Goal: Find specific page/section: Find specific page/section

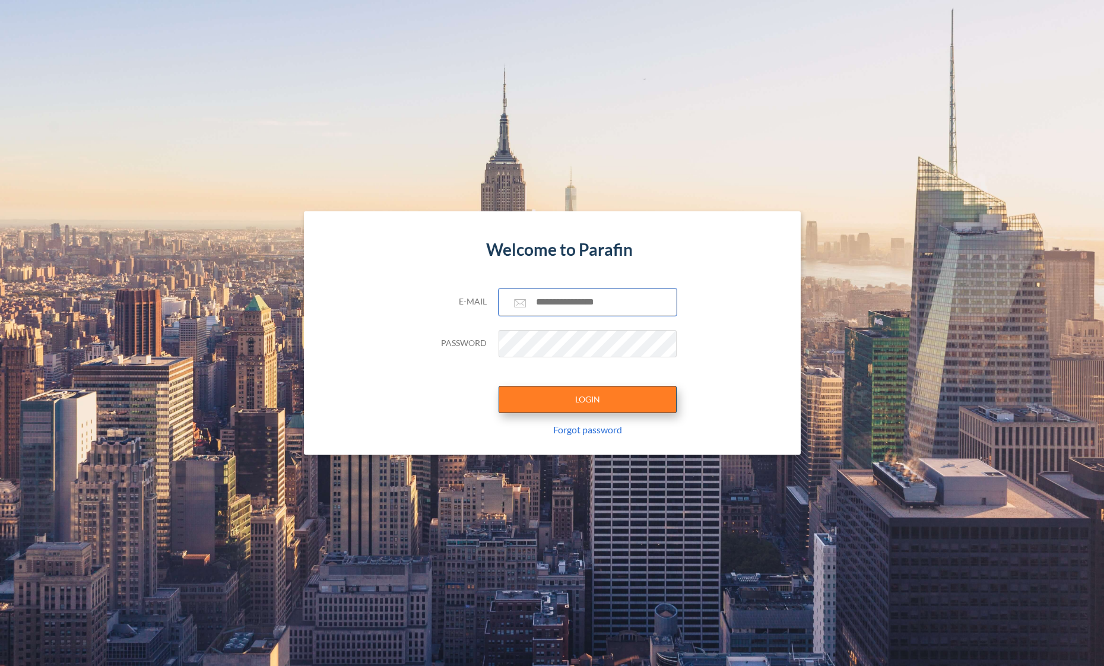
type input "**********"
click at [589, 394] on button "LOGIN" at bounding box center [588, 399] width 178 height 27
type input "**********"
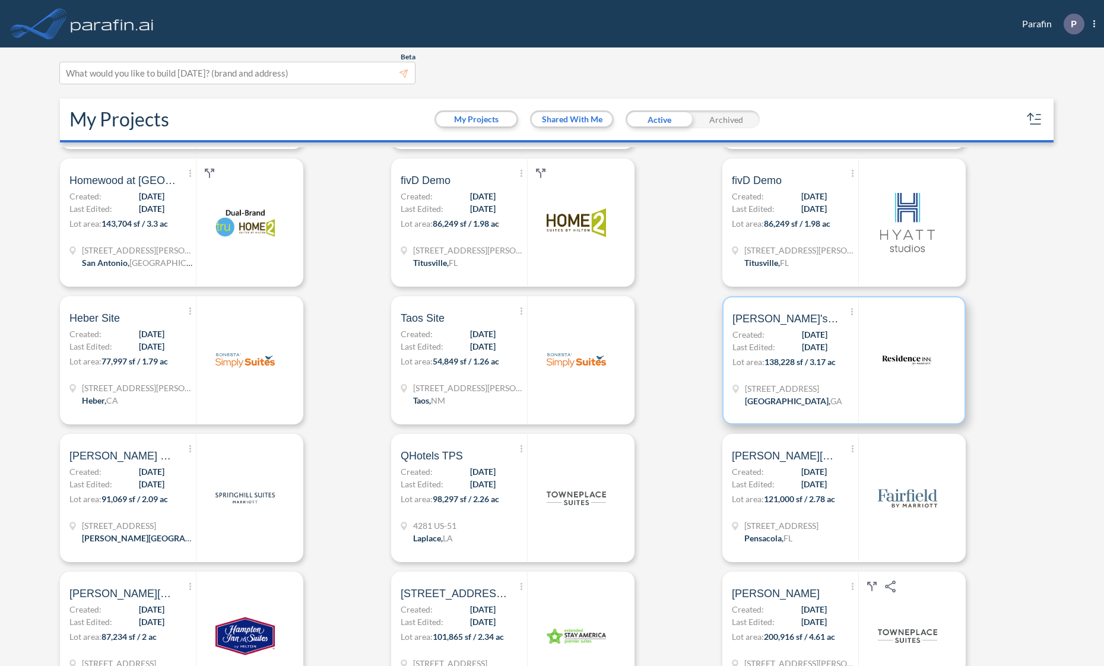
scroll to position [285, 0]
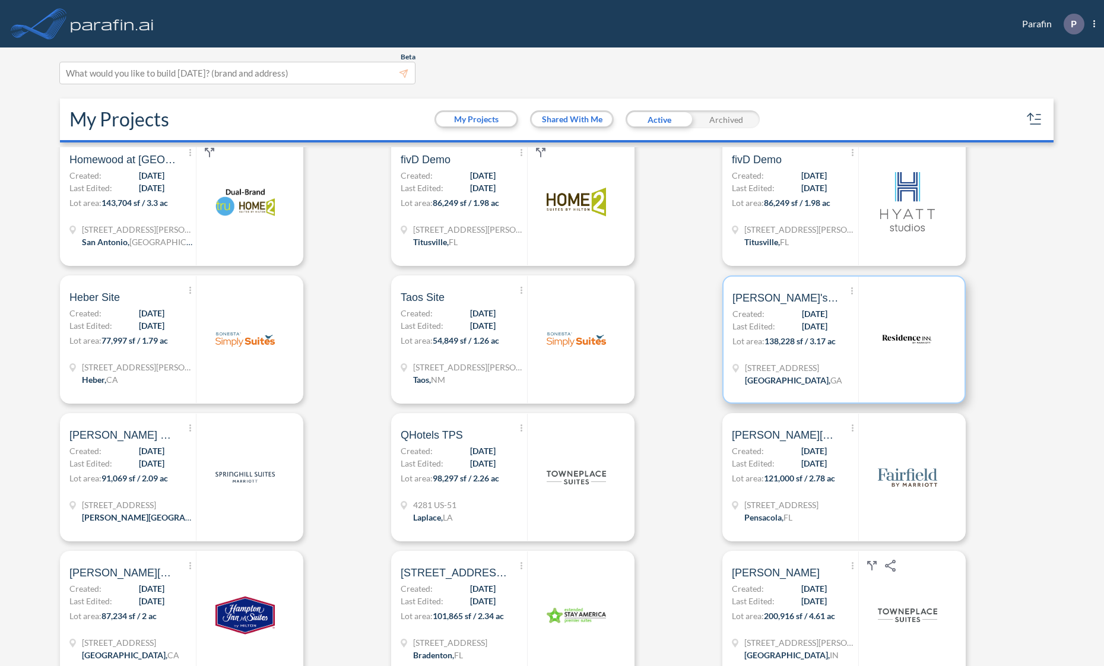
click at [878, 345] on img at bounding box center [906, 339] width 59 height 59
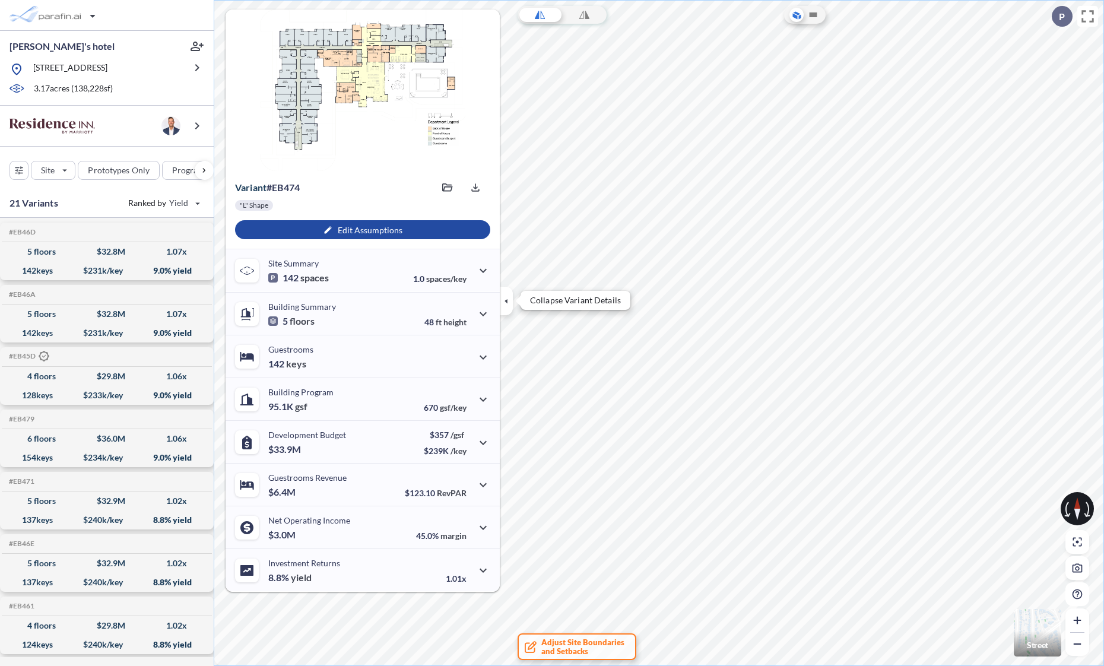
click at [507, 309] on button "button" at bounding box center [506, 301] width 13 height 28
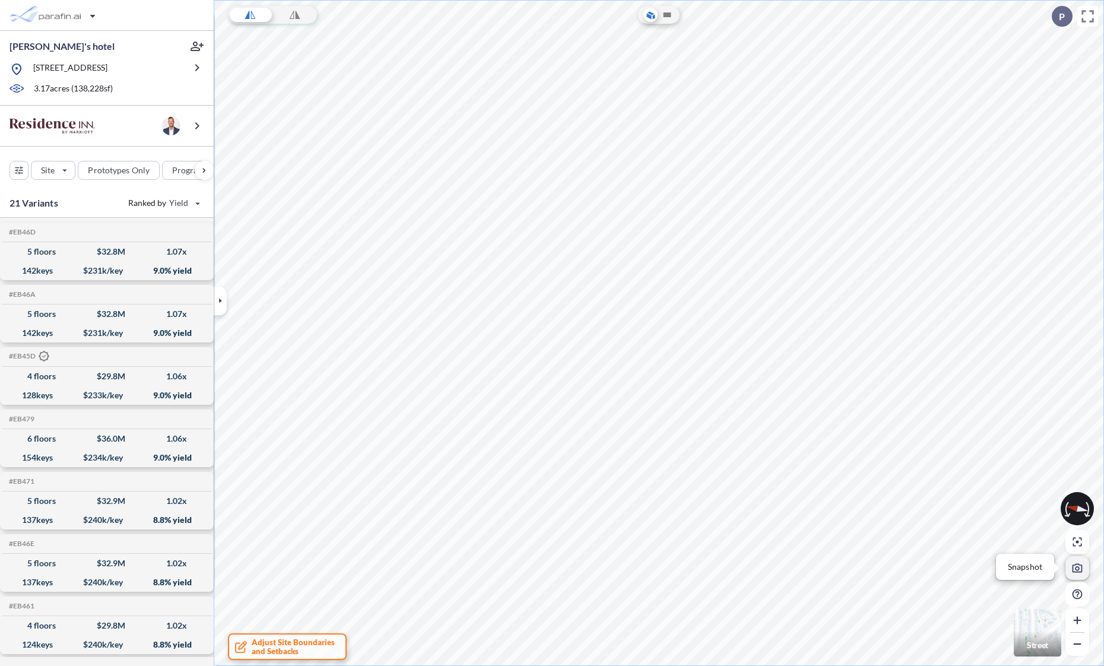
click at [1075, 570] on icon "button" at bounding box center [1077, 567] width 11 height 9
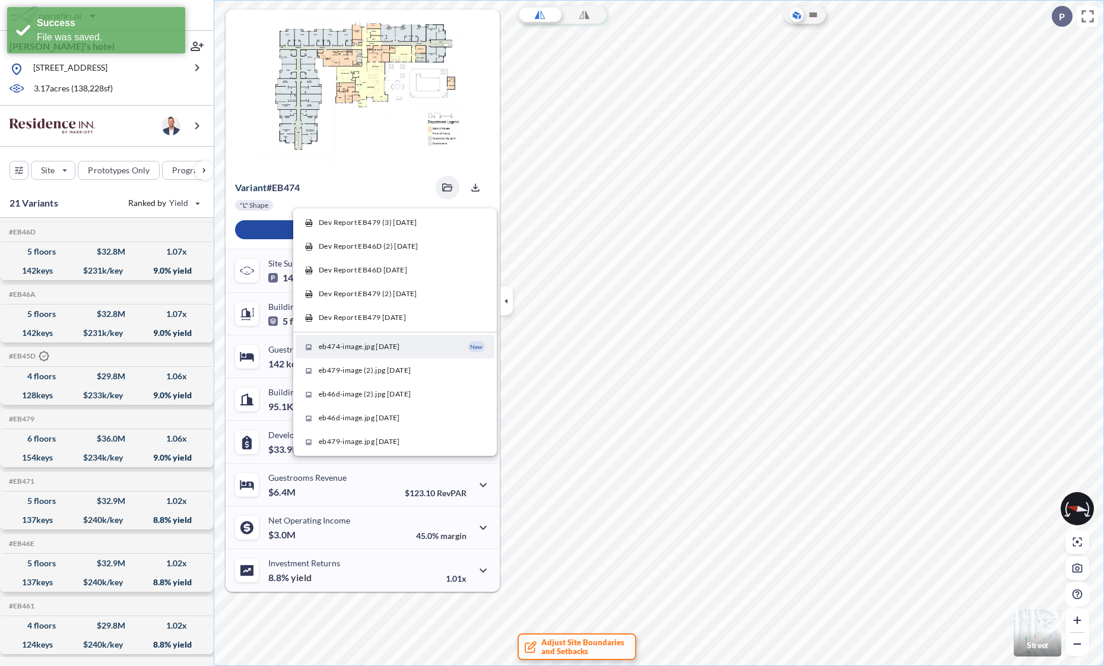
click at [375, 349] on span "eb474-image.jpg 08/17/2025" at bounding box center [359, 346] width 81 height 11
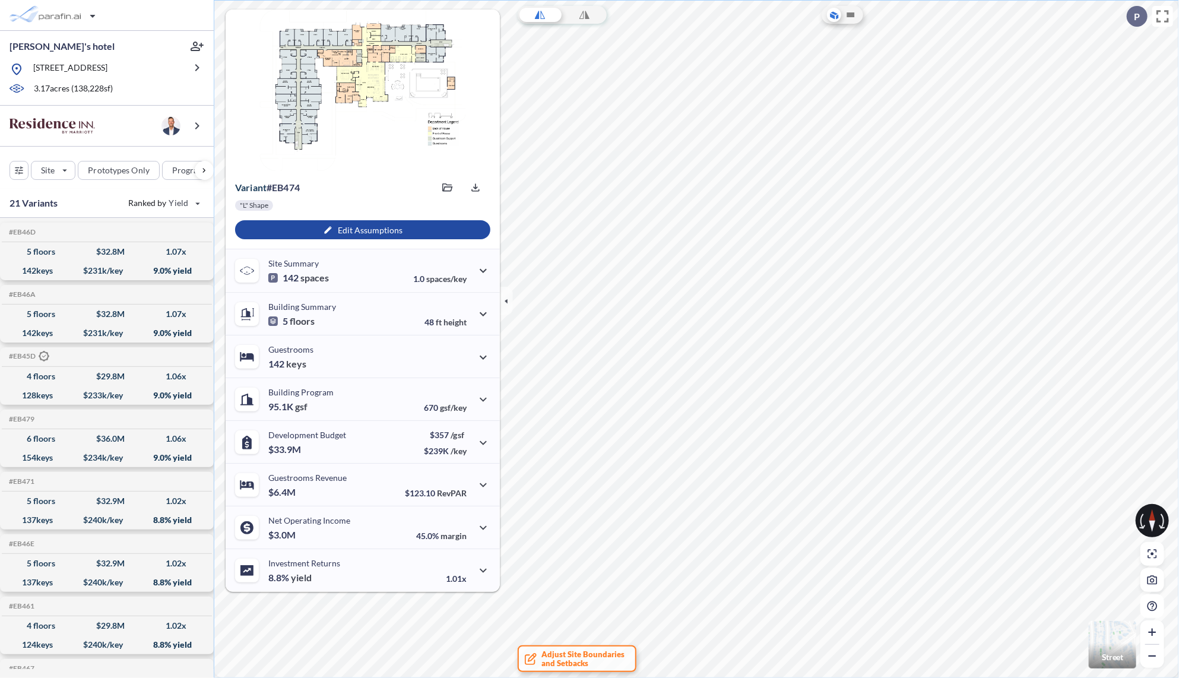
click at [1103, 636] on img "button" at bounding box center [1112, 644] width 47 height 47
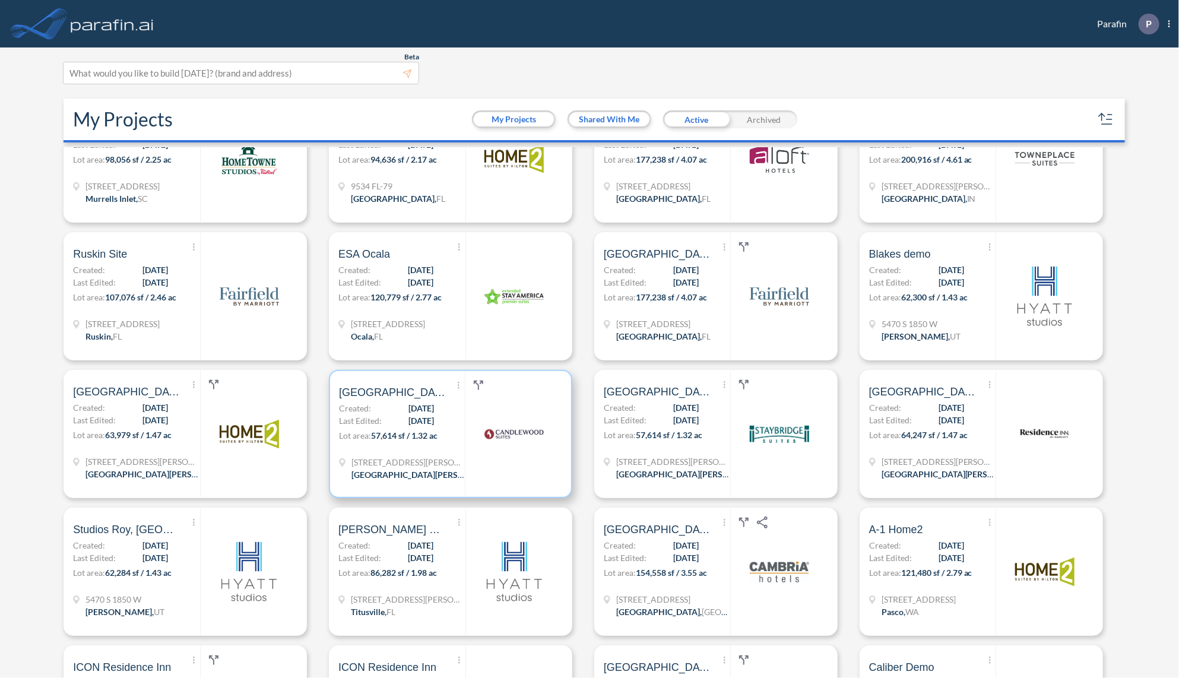
scroll to position [997, 0]
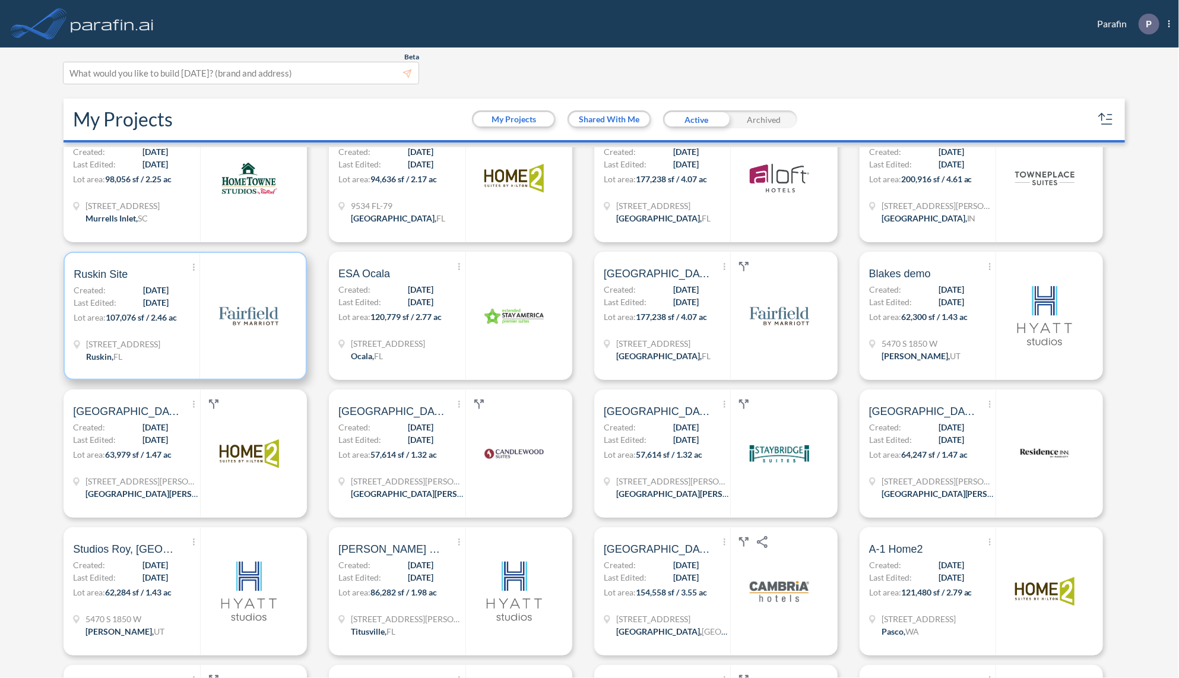
click at [204, 325] on div at bounding box center [247, 316] width 97 height 126
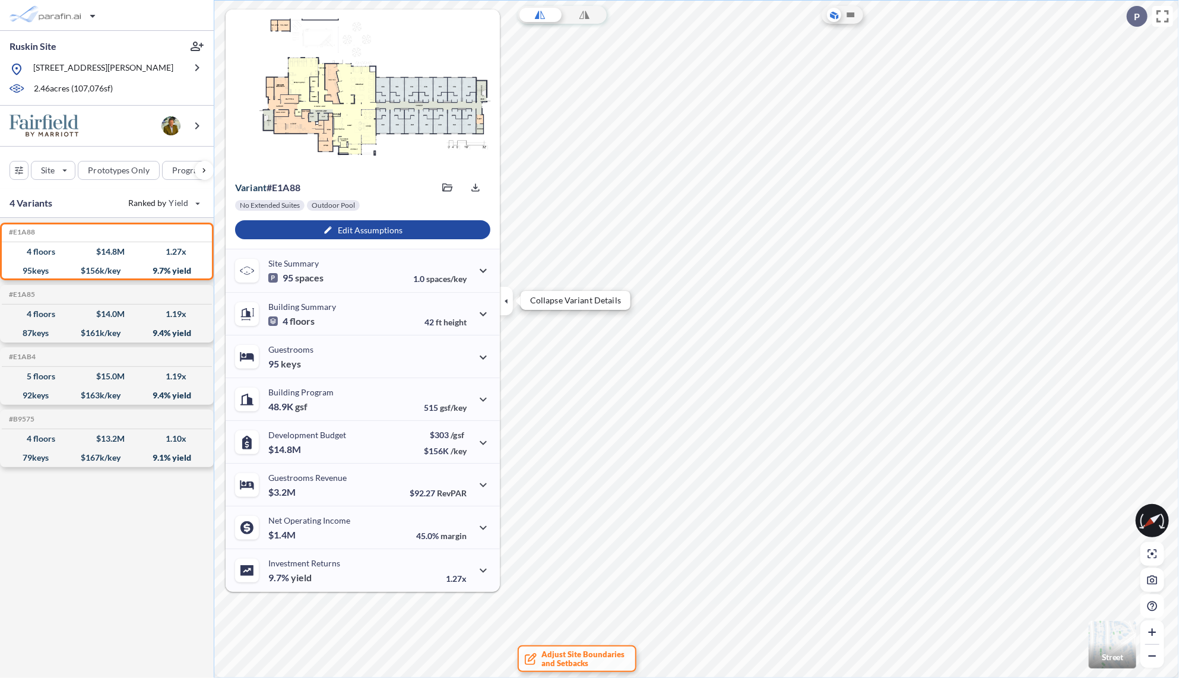
click at [504, 302] on icon "button" at bounding box center [506, 300] width 13 height 13
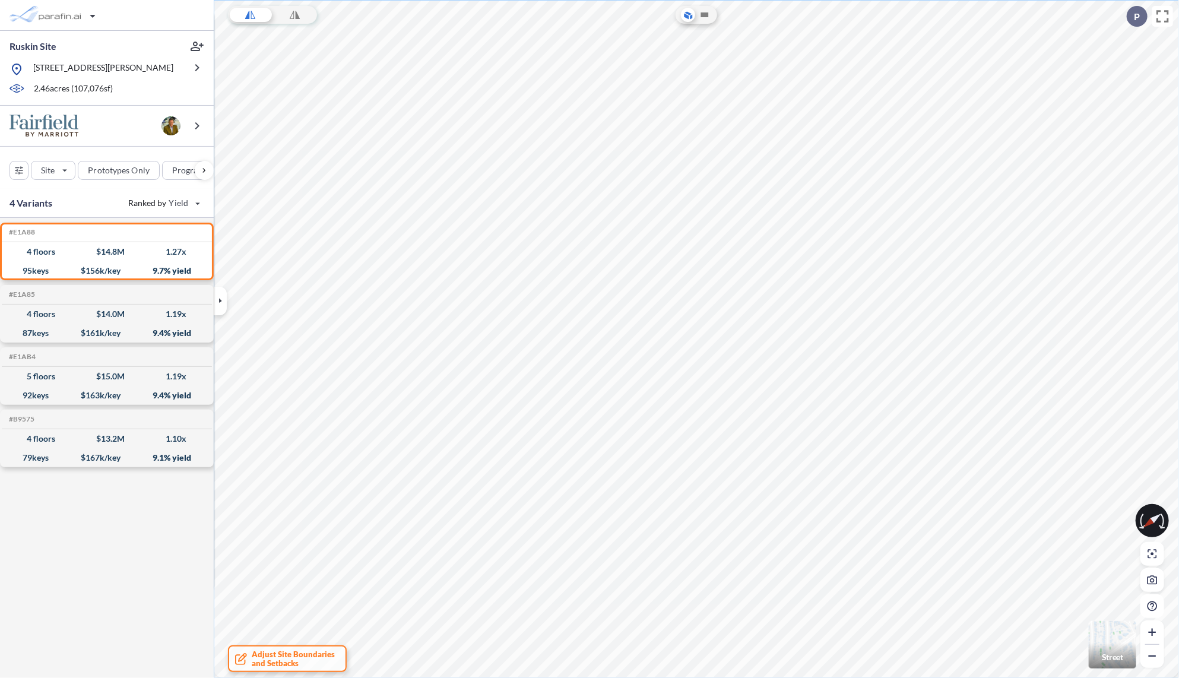
click at [1103, 640] on img "button" at bounding box center [1112, 644] width 47 height 47
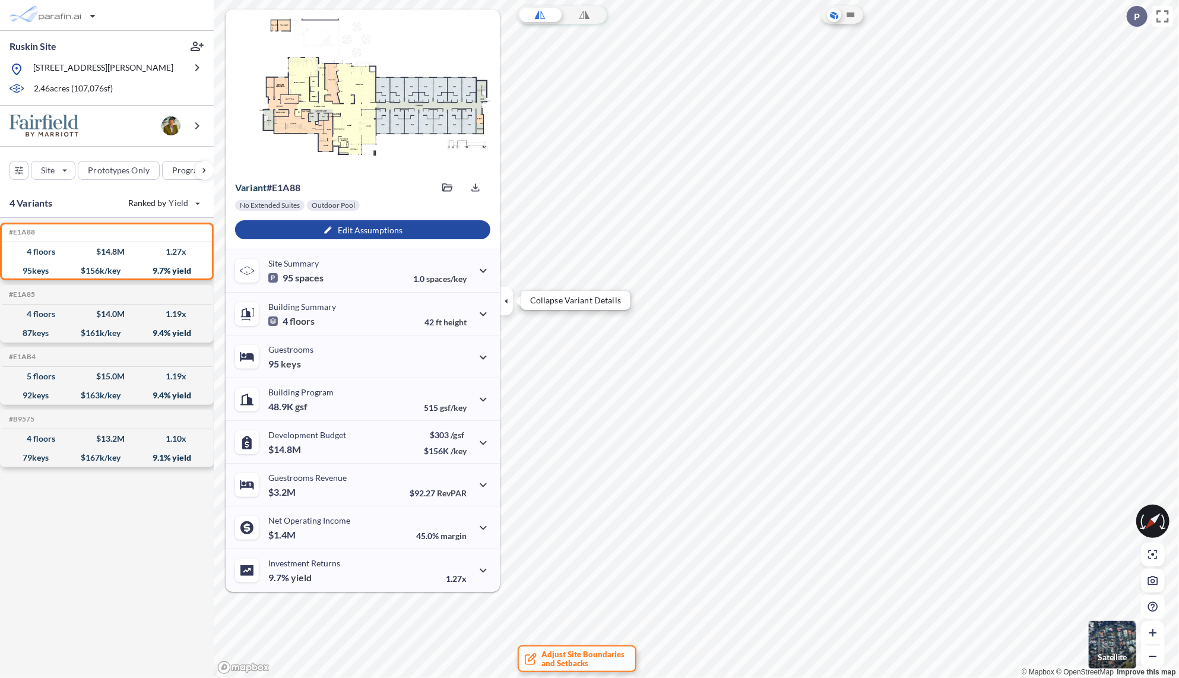
click at [503, 299] on icon "button" at bounding box center [506, 300] width 13 height 13
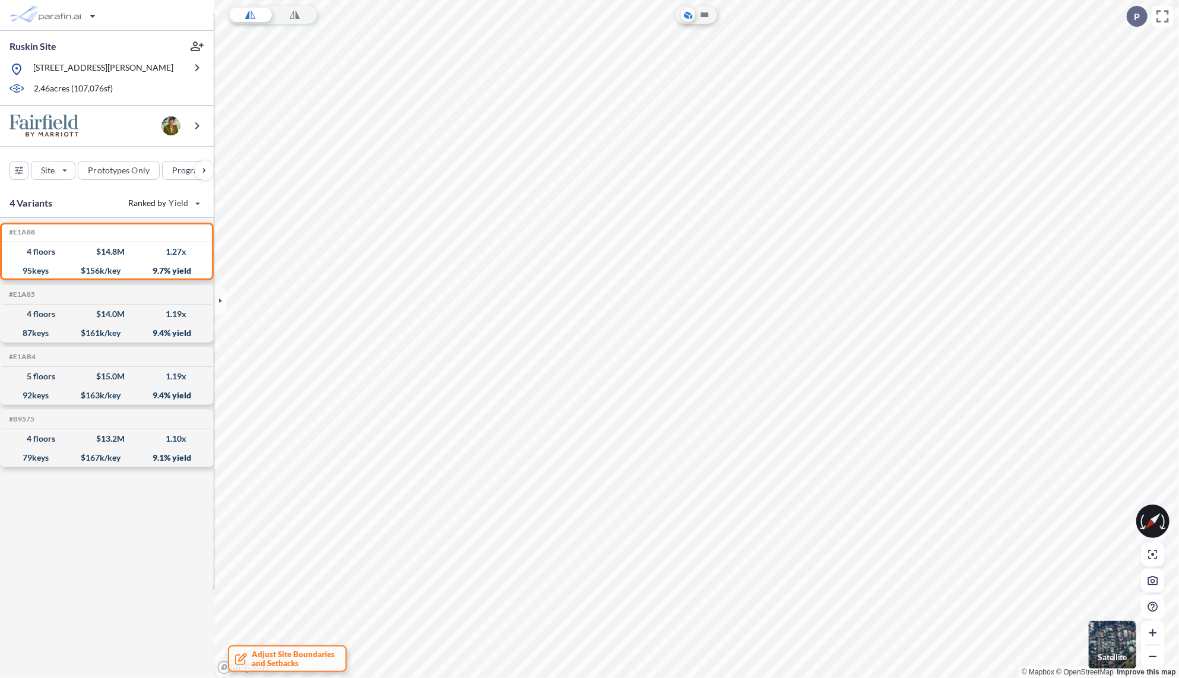
click at [1109, 635] on img "button" at bounding box center [1112, 644] width 47 height 47
click at [1157, 550] on button "Re-center" at bounding box center [1152, 554] width 24 height 24
click at [1154, 579] on icon "button" at bounding box center [1152, 580] width 10 height 9
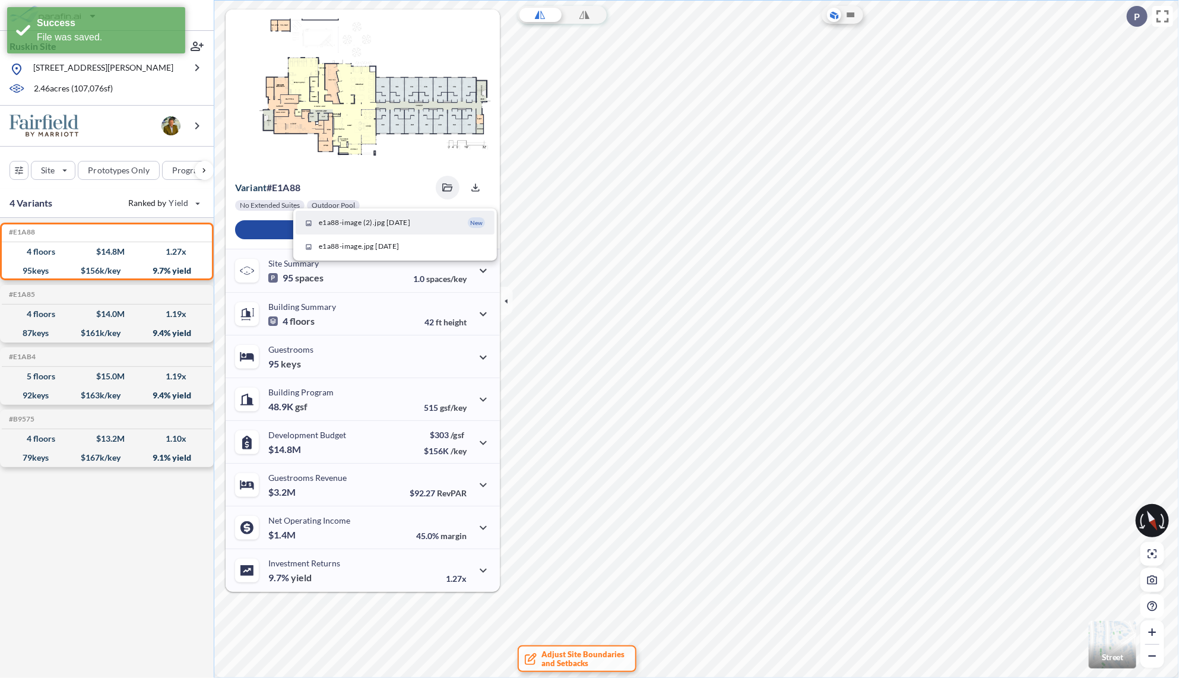
click at [382, 224] on span "e1a88-image (2).jpg 08/17/2025" at bounding box center [364, 222] width 91 height 11
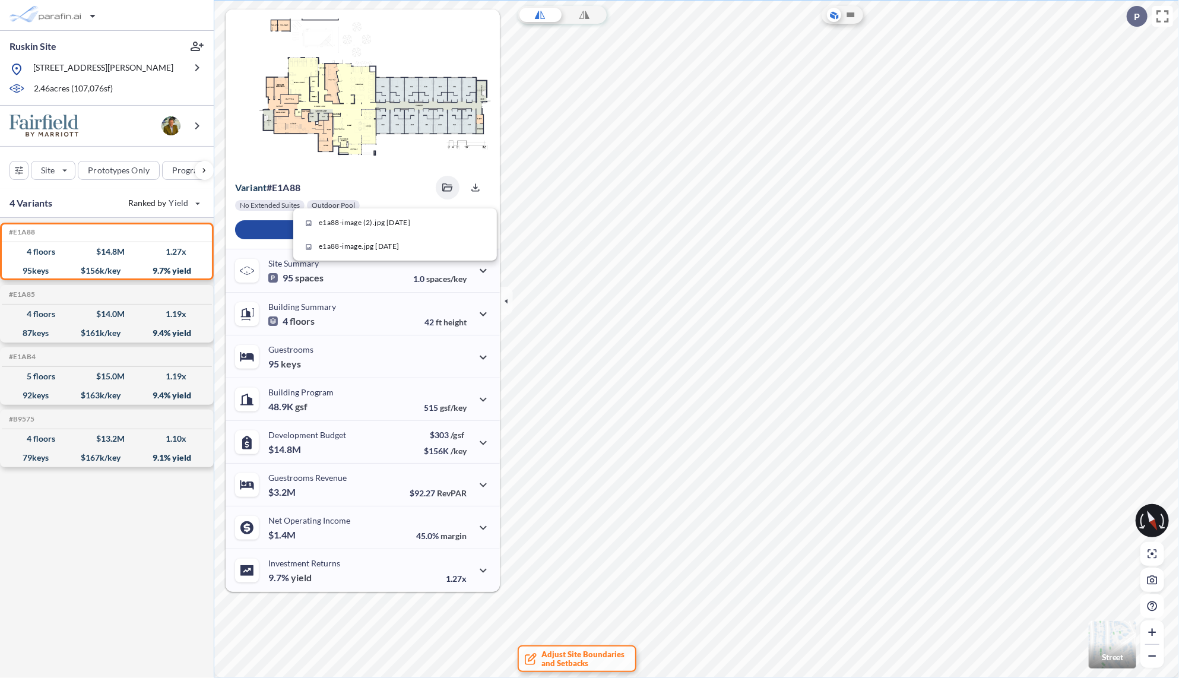
click at [1106, 647] on img "button" at bounding box center [1112, 644] width 47 height 47
